Goal: Transaction & Acquisition: Book appointment/travel/reservation

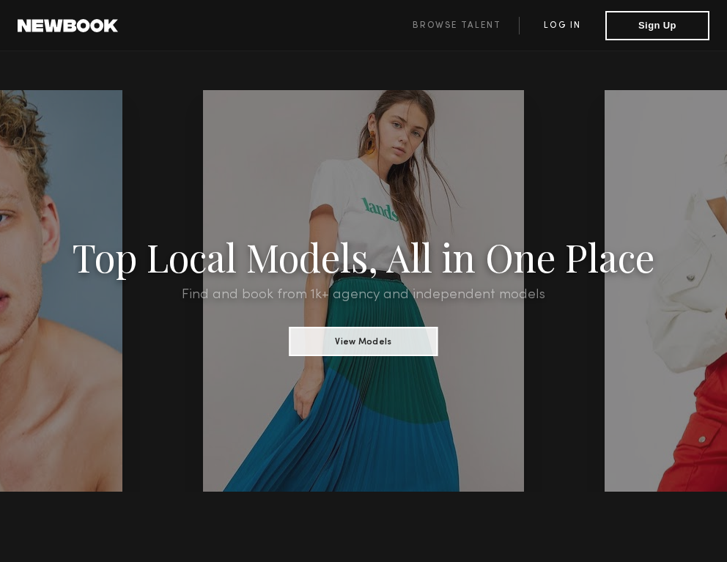
click at [555, 27] on link "Log in" at bounding box center [562, 26] width 86 height 18
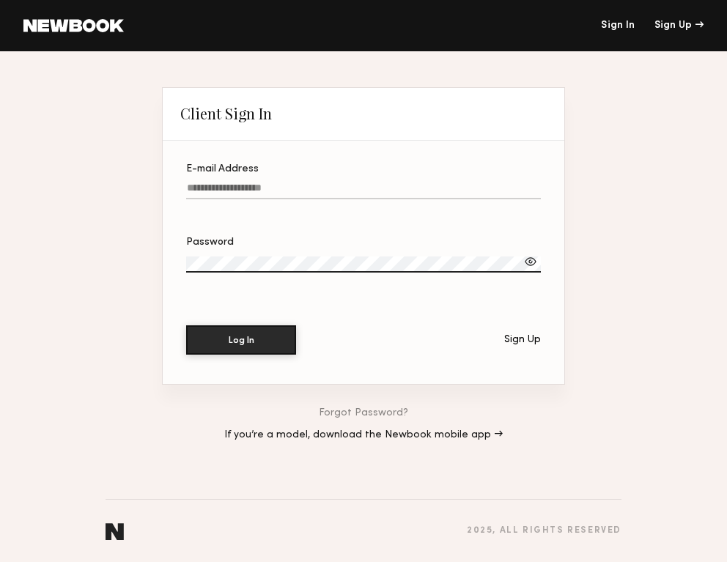
type input "**********"
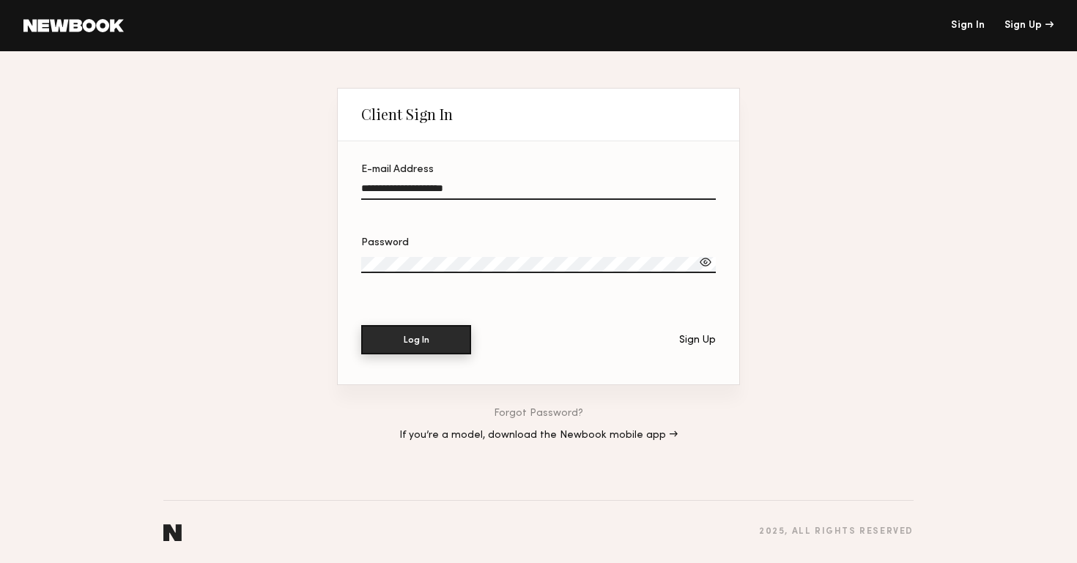
click at [423, 340] on button "Log In" at bounding box center [416, 339] width 110 height 29
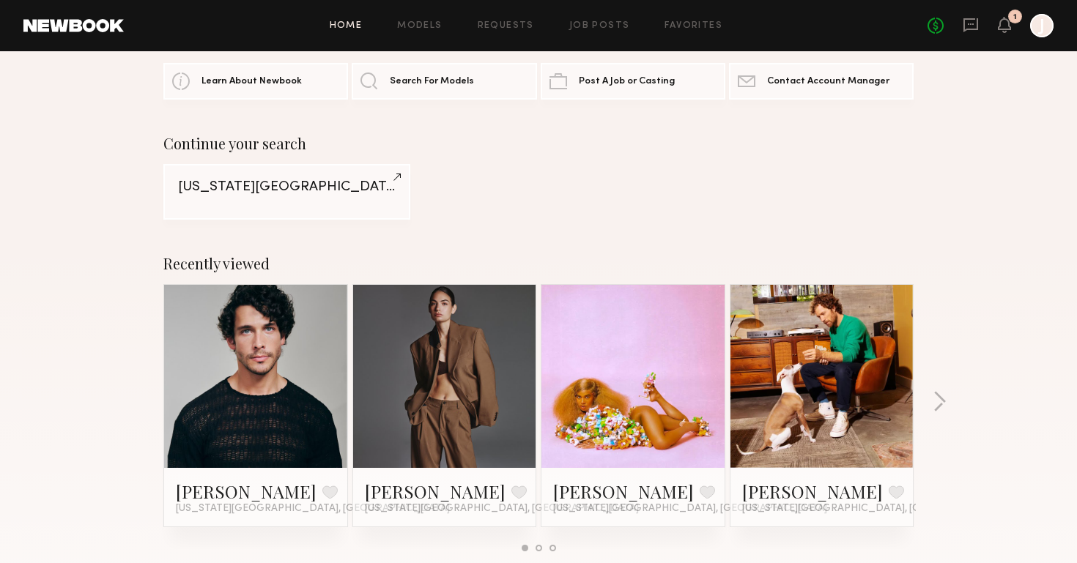
scroll to position [59, 0]
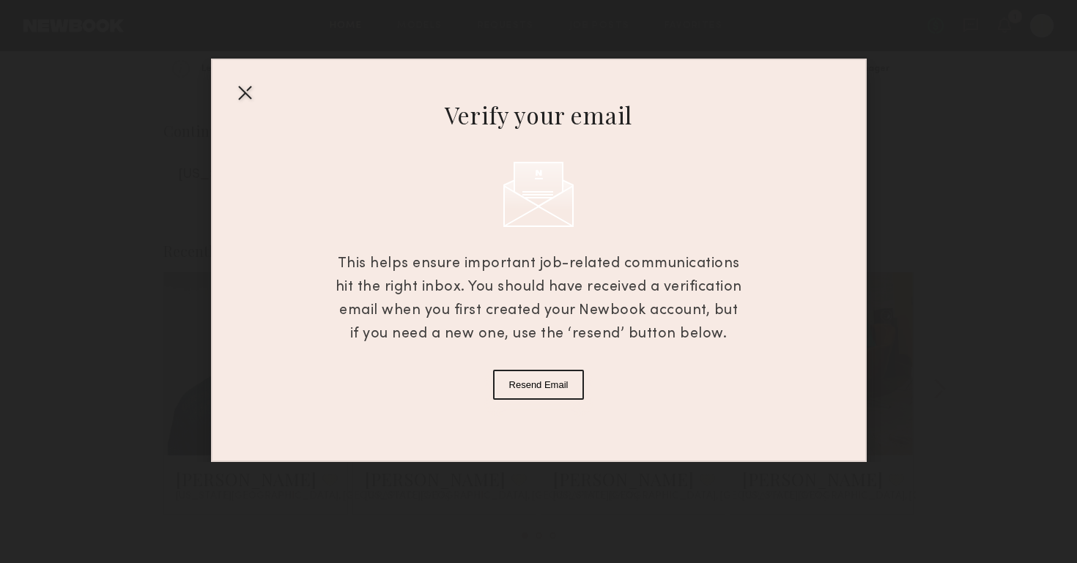
click at [244, 95] on div at bounding box center [244, 92] width 23 height 23
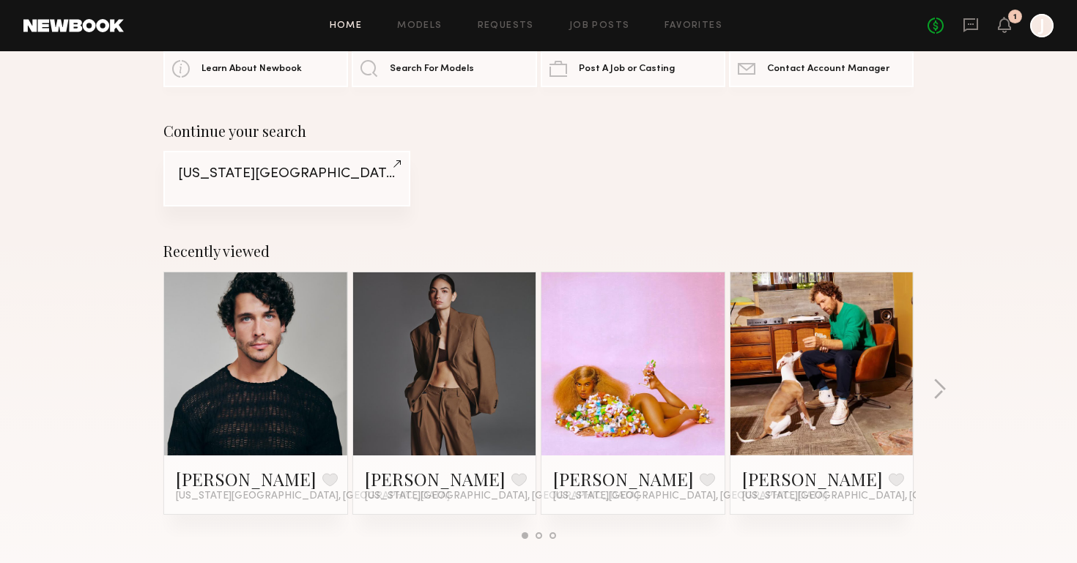
click at [259, 187] on link "New York City" at bounding box center [286, 179] width 247 height 56
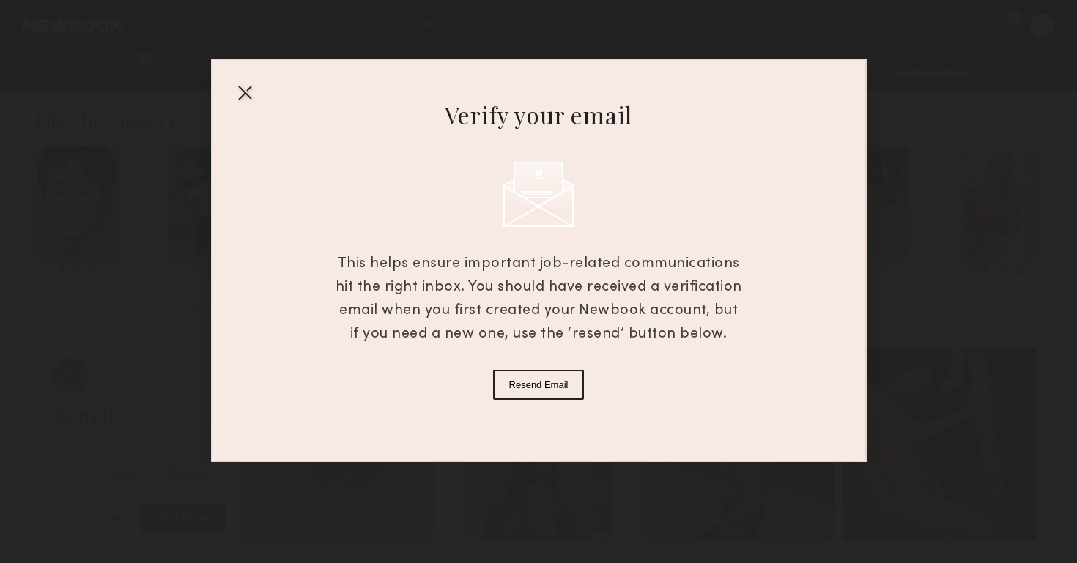
click at [512, 380] on button "Resend Email" at bounding box center [539, 385] width 92 height 30
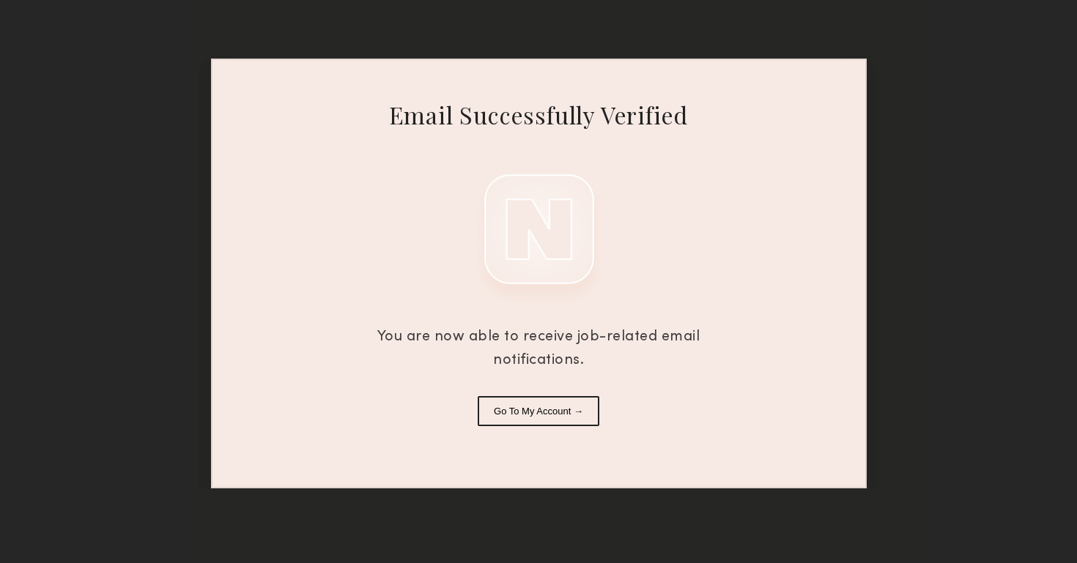
click at [509, 415] on button "Go To My Account →" at bounding box center [539, 411] width 122 height 30
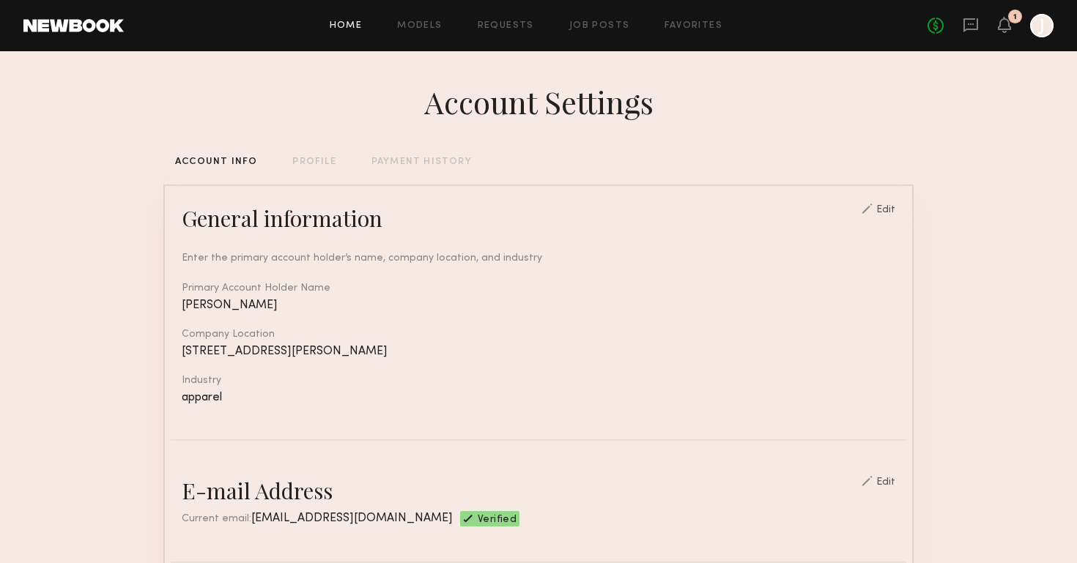
click at [337, 28] on link "Home" at bounding box center [346, 26] width 33 height 10
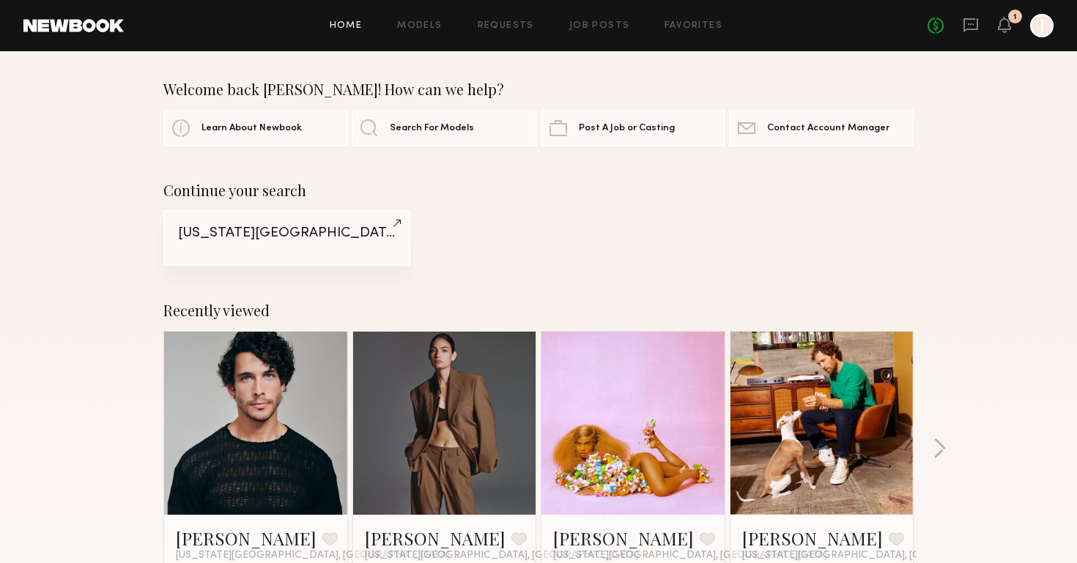
click at [243, 226] on div "New York City" at bounding box center [287, 233] width 218 height 14
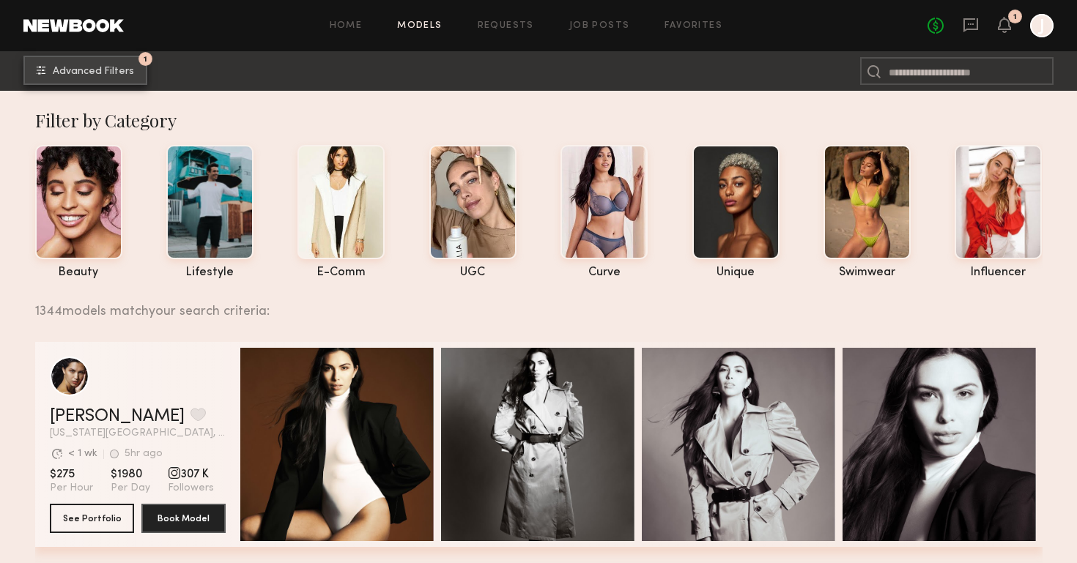
click at [103, 73] on span "Advanced Filters" at bounding box center [93, 72] width 81 height 10
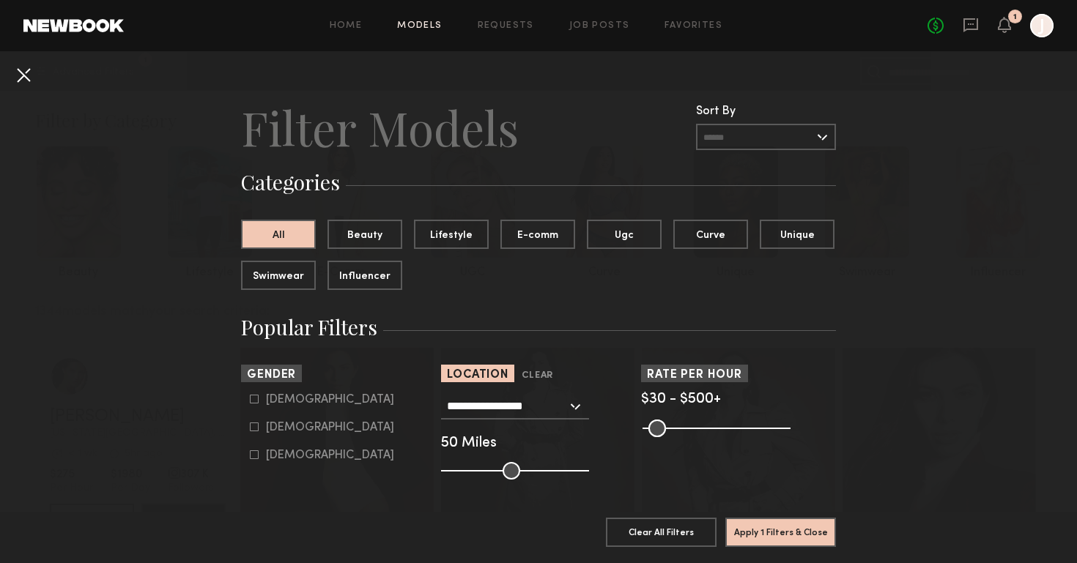
click at [20, 74] on button at bounding box center [23, 74] width 23 height 23
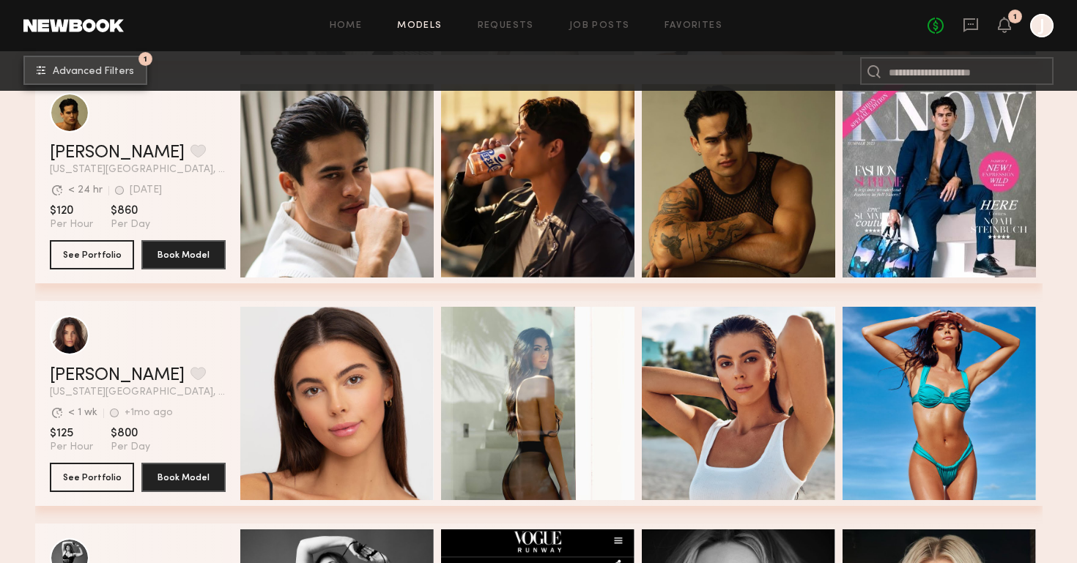
scroll to position [711, 0]
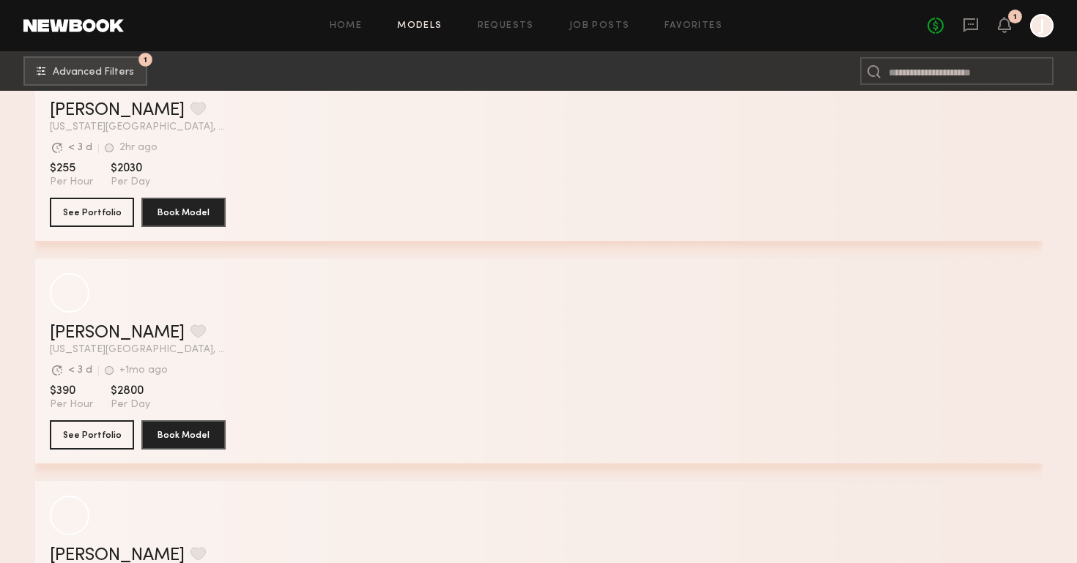
scroll to position [4983, 0]
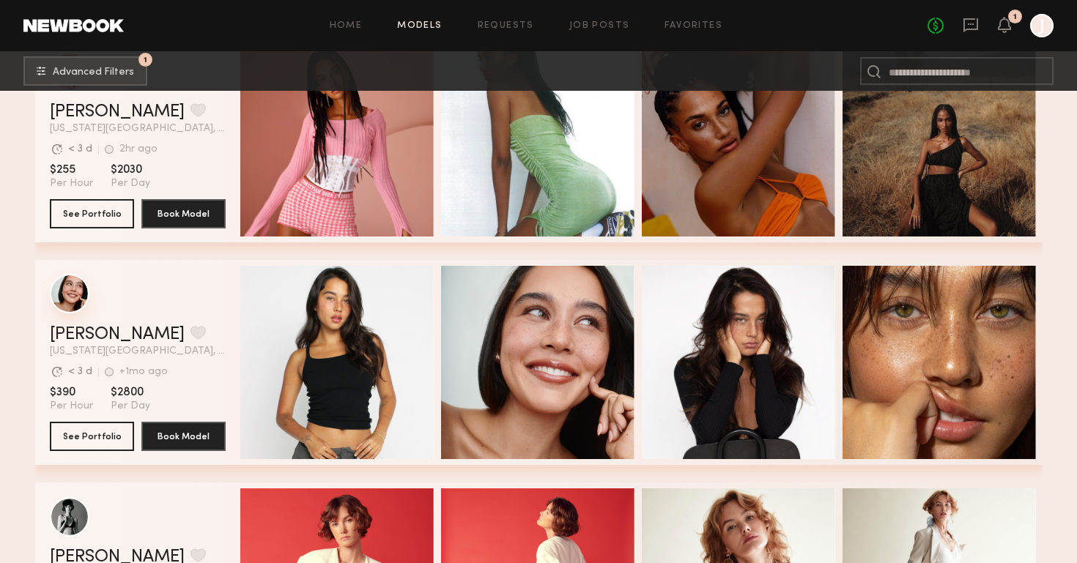
click at [68, 299] on div "grid" at bounding box center [70, 294] width 40 height 40
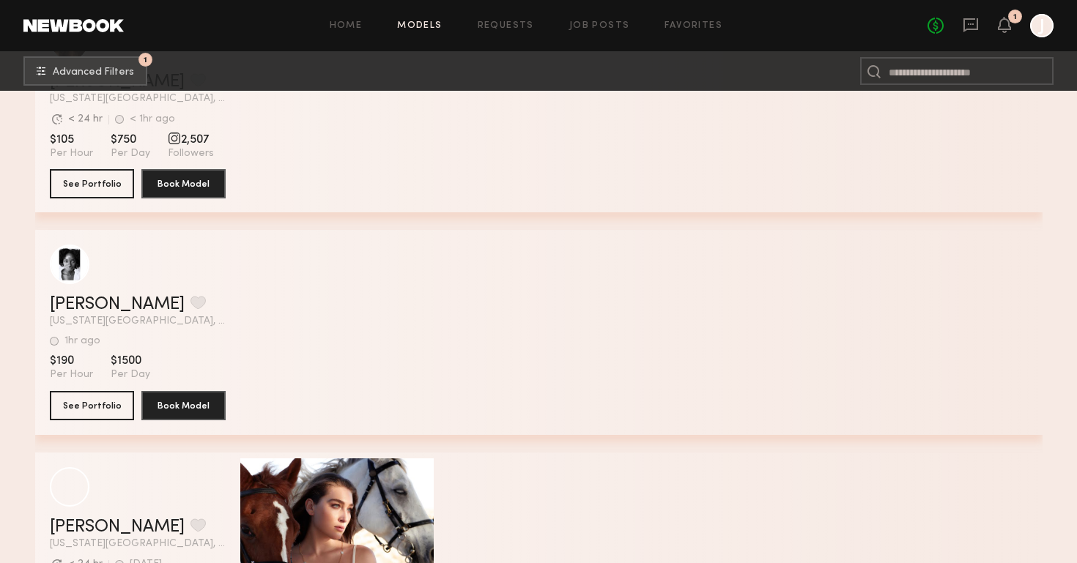
scroll to position [15038, 0]
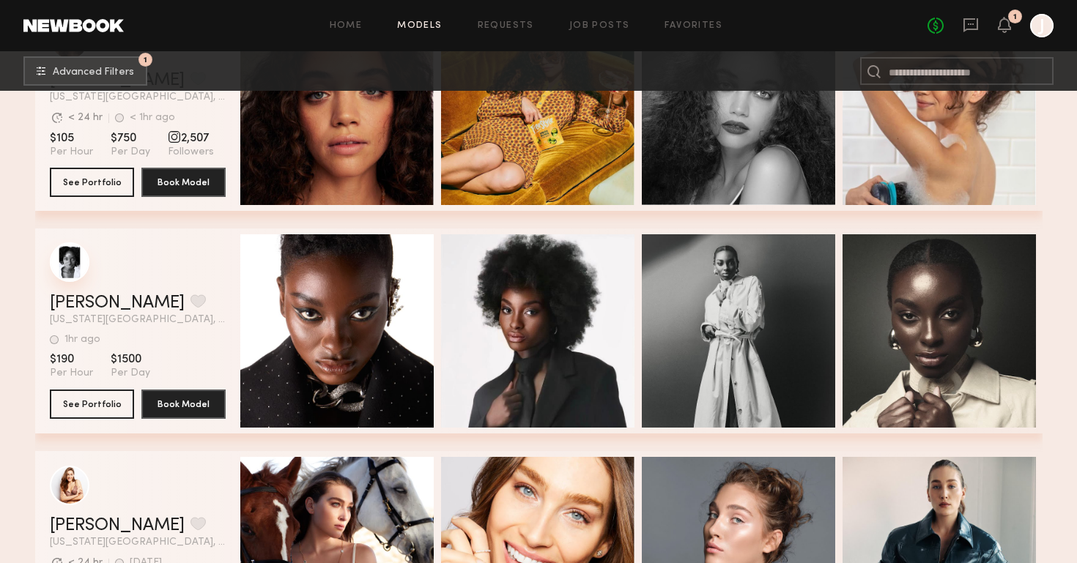
click at [75, 261] on div "grid" at bounding box center [70, 263] width 40 height 40
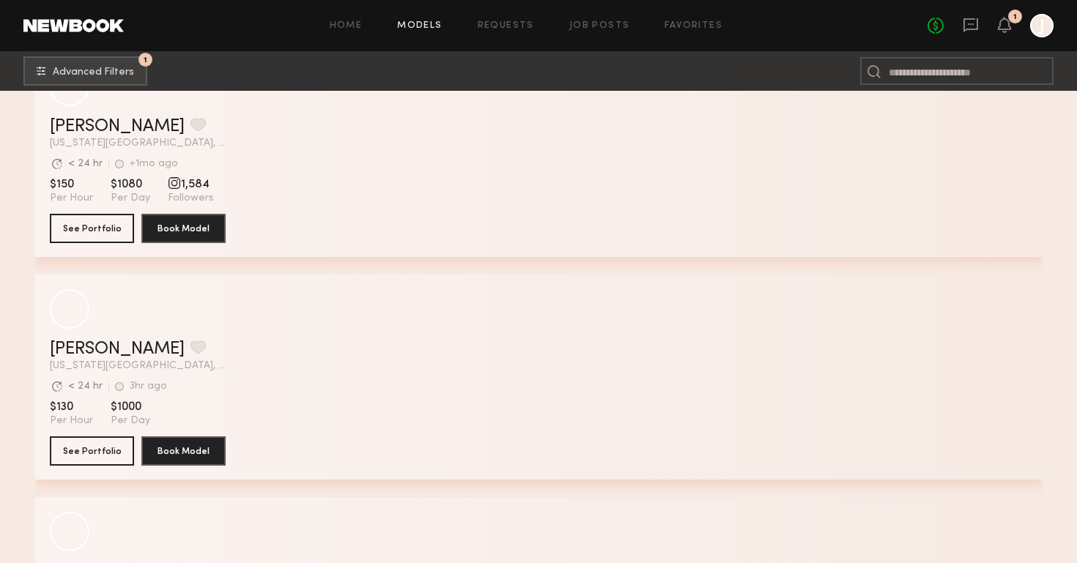
scroll to position [29028, 0]
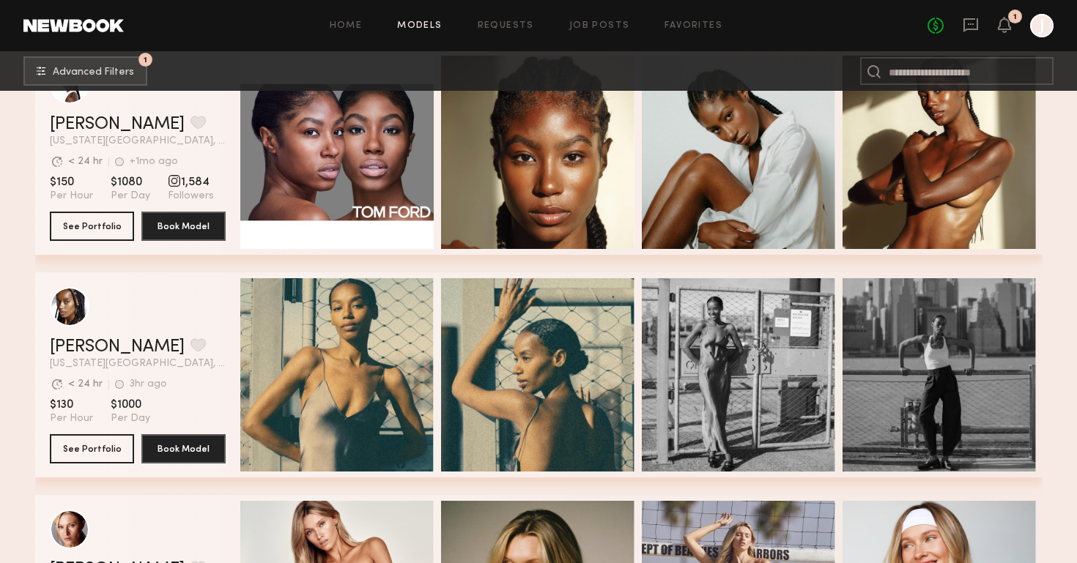
click at [80, 336] on header "Paige G. Favorite New York City, NY Avg. request response time < 24 hr 3hr ago …" at bounding box center [138, 328] width 176 height 82
click at [81, 341] on link "[PERSON_NAME]" at bounding box center [117, 348] width 135 height 18
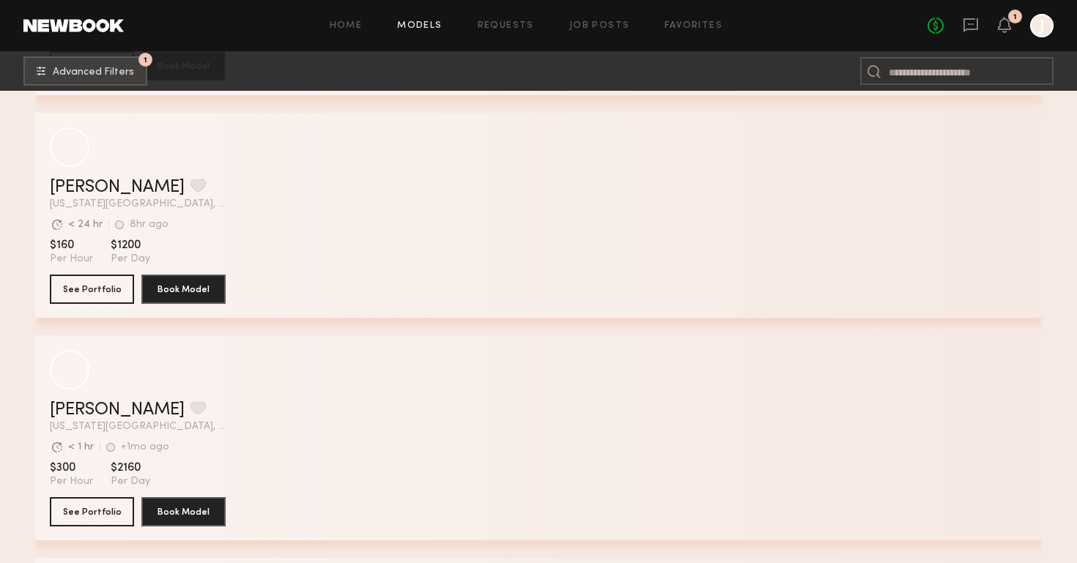
scroll to position [42326, 0]
